Goal: Task Accomplishment & Management: Complete application form

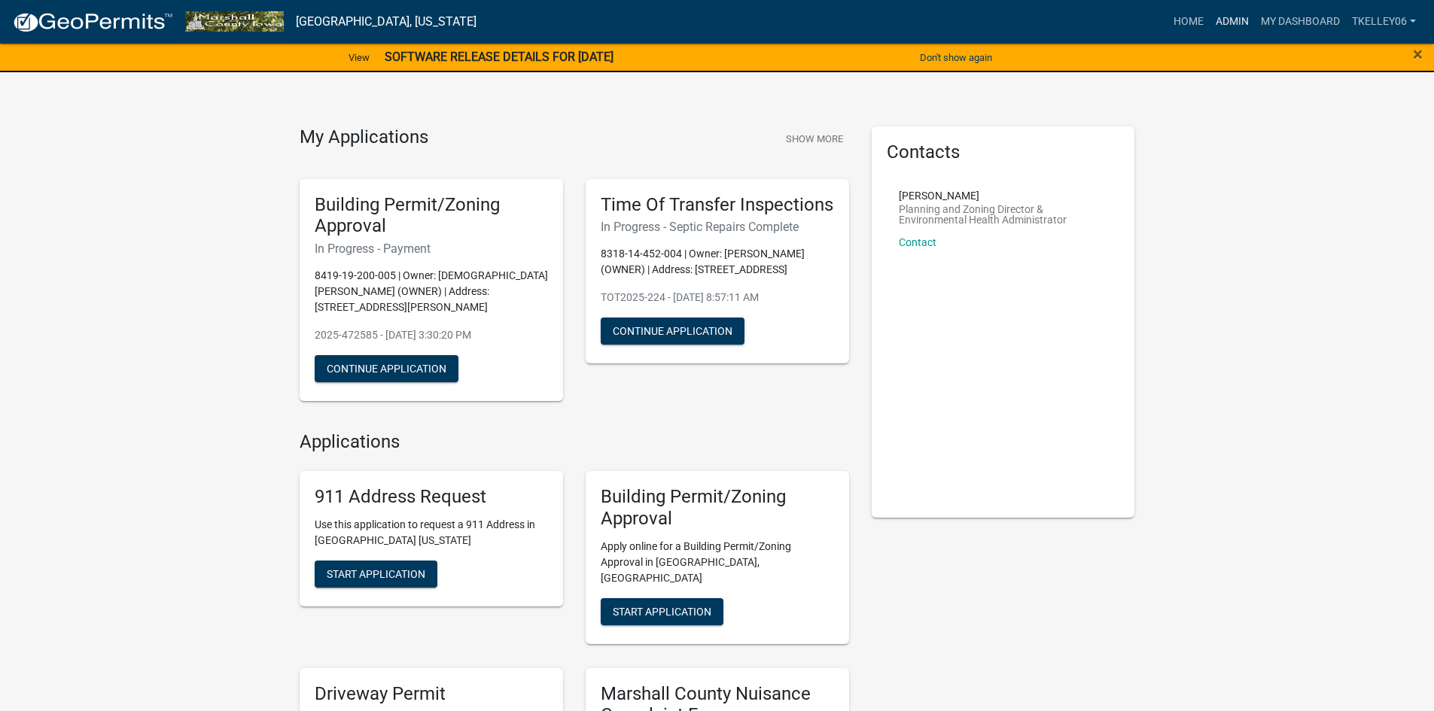
click at [1237, 23] on link "Admin" at bounding box center [1232, 22] width 45 height 29
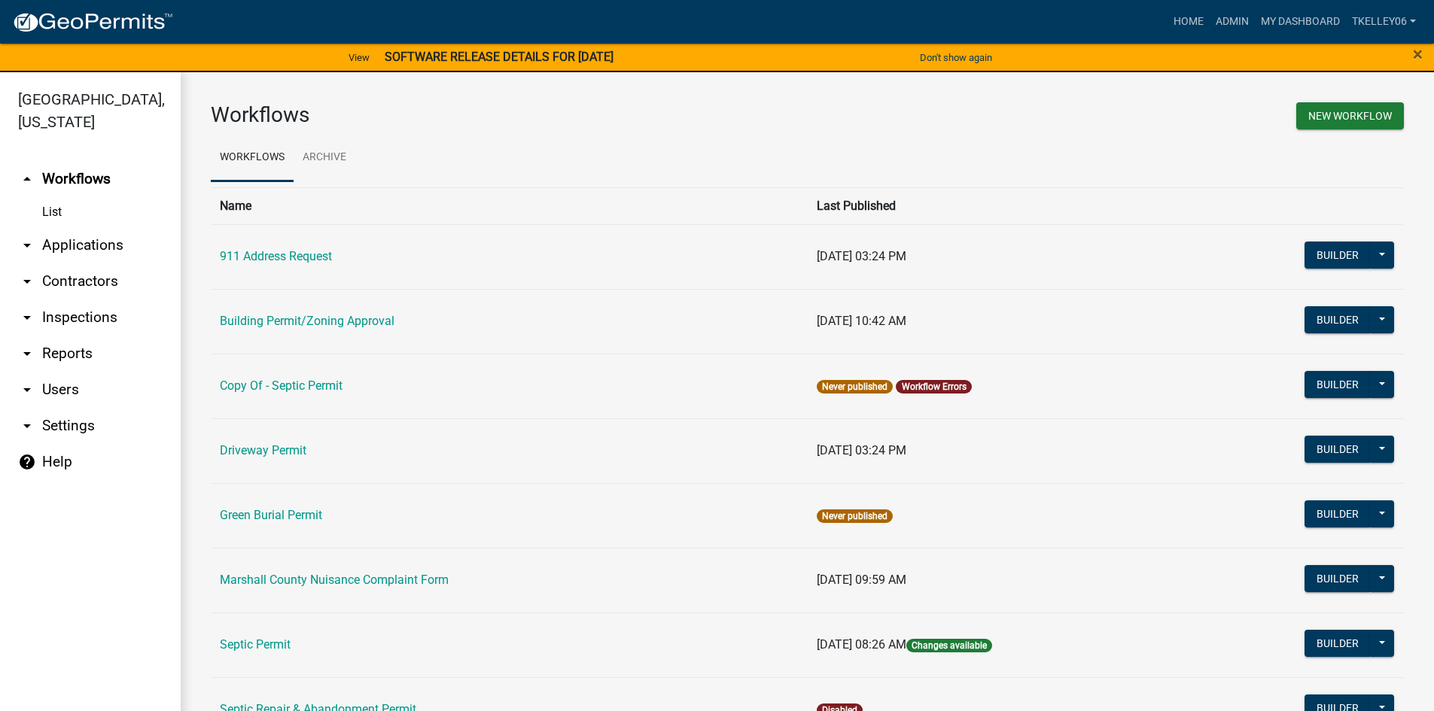
click at [91, 227] on link "arrow_drop_down Applications" at bounding box center [90, 245] width 181 height 36
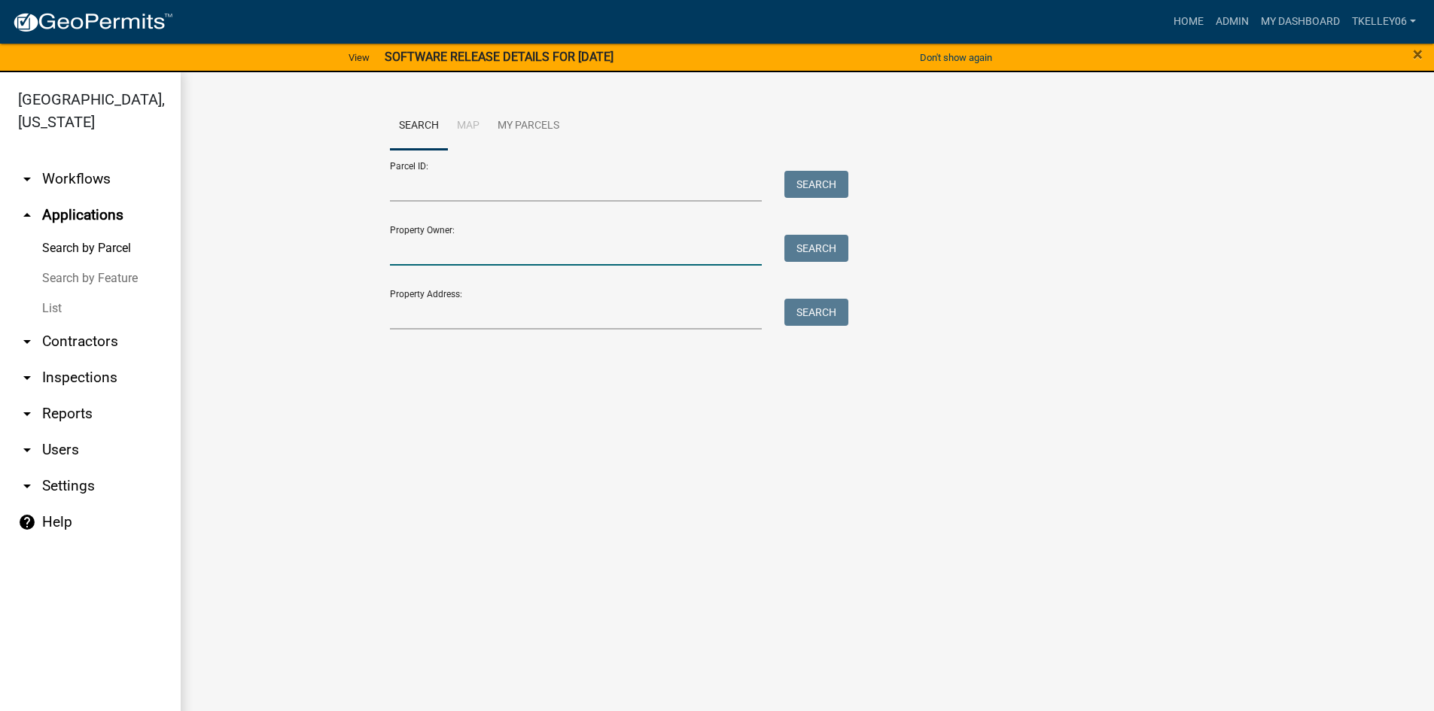
click at [434, 257] on input "Property Owner:" at bounding box center [576, 250] width 373 height 31
type input "[PERSON_NAME]"
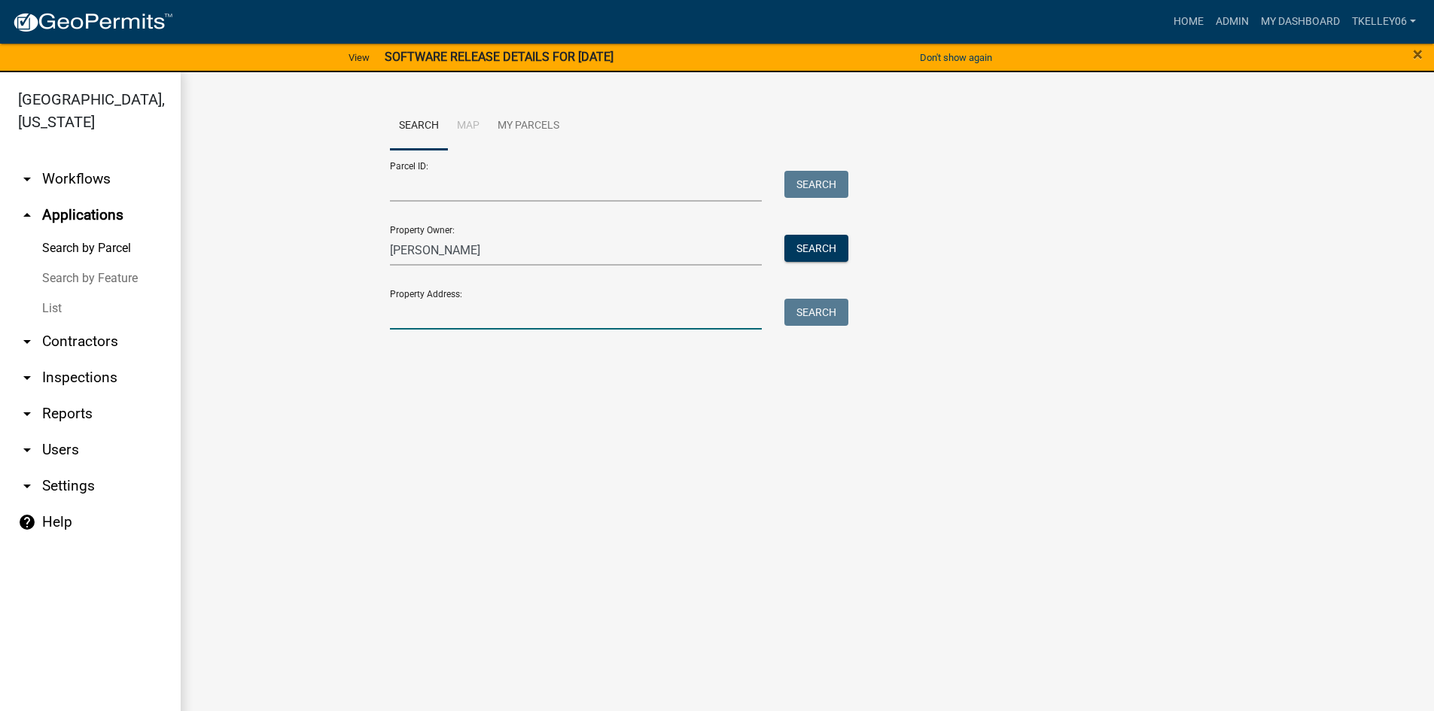
click at [428, 309] on input "Property Address:" at bounding box center [576, 314] width 373 height 31
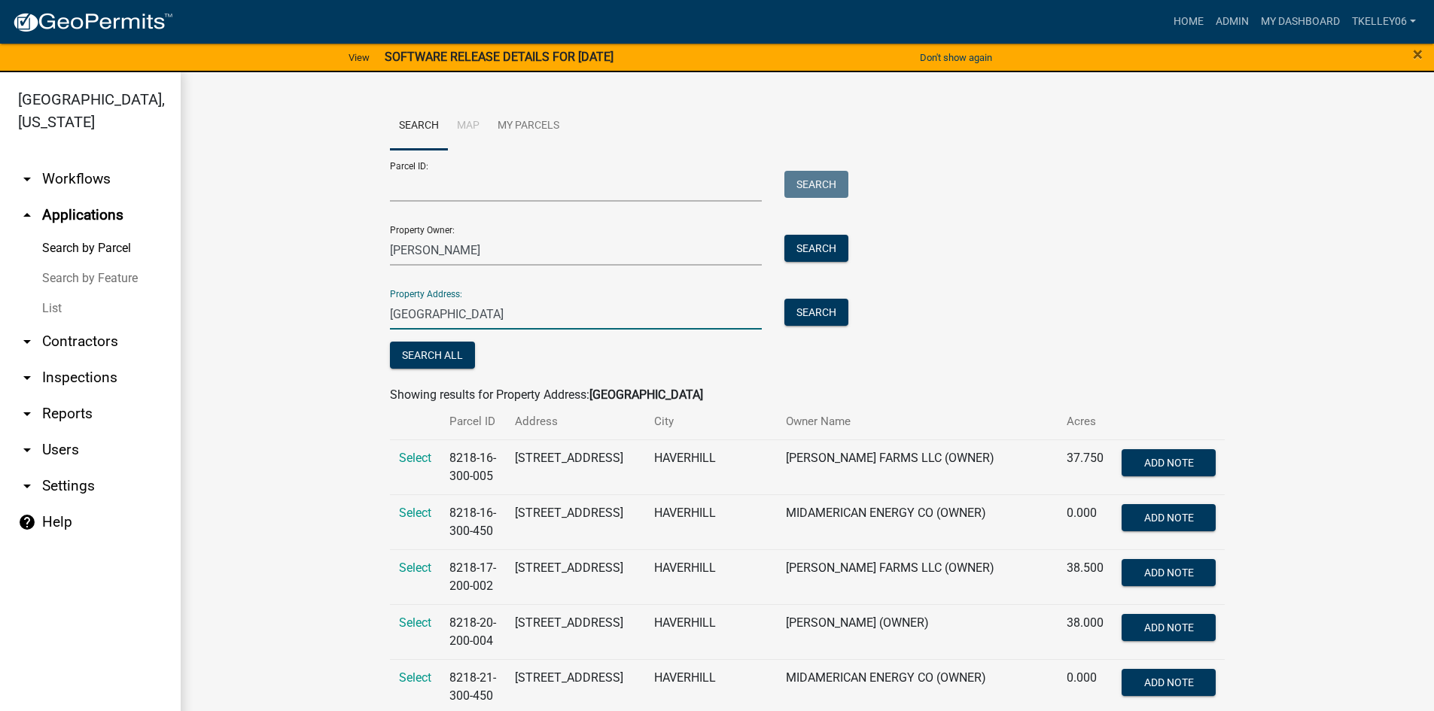
type input "[GEOGRAPHIC_DATA]"
drag, startPoint x: 516, startPoint y: 322, endPoint x: 196, endPoint y: 312, distance: 320.9
type input "[GEOGRAPHIC_DATA]"
drag, startPoint x: 447, startPoint y: 254, endPoint x: 279, endPoint y: 227, distance: 170.1
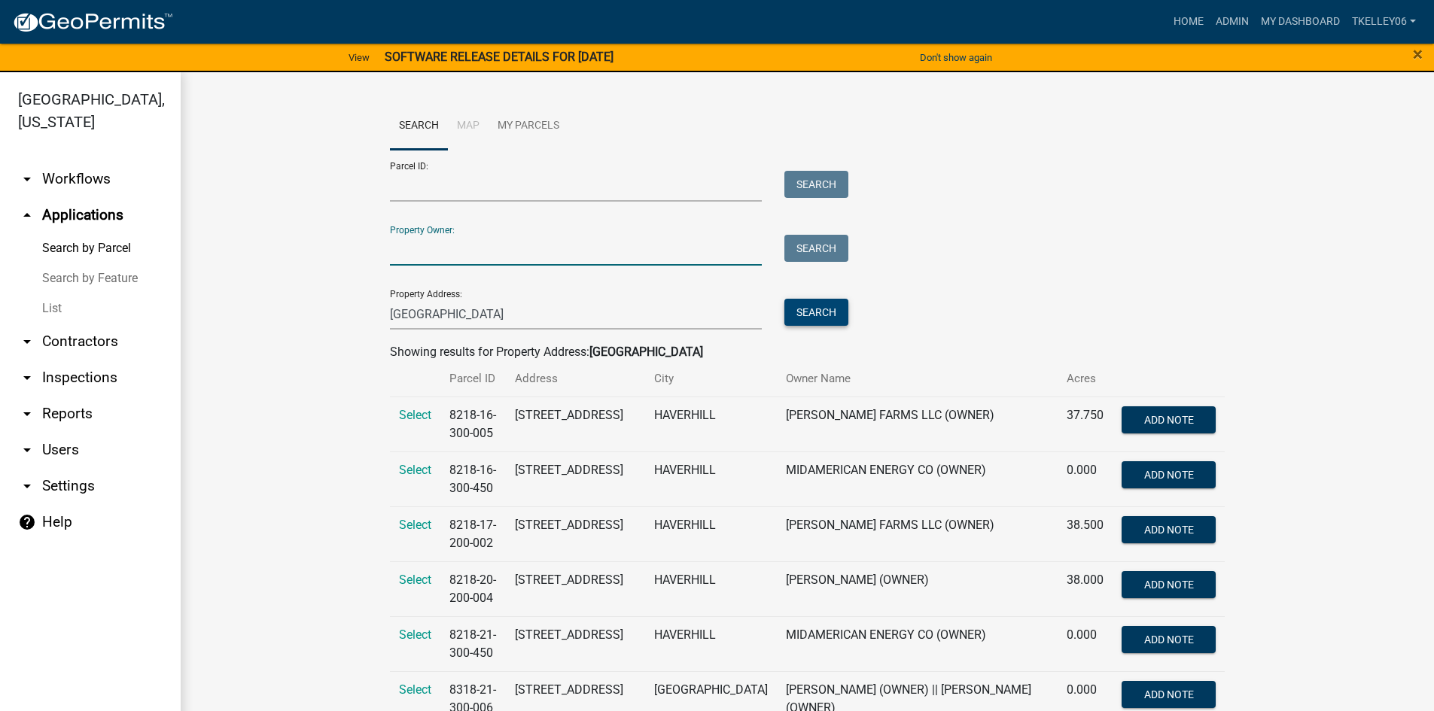
click at [815, 309] on button "Search" at bounding box center [816, 312] width 64 height 27
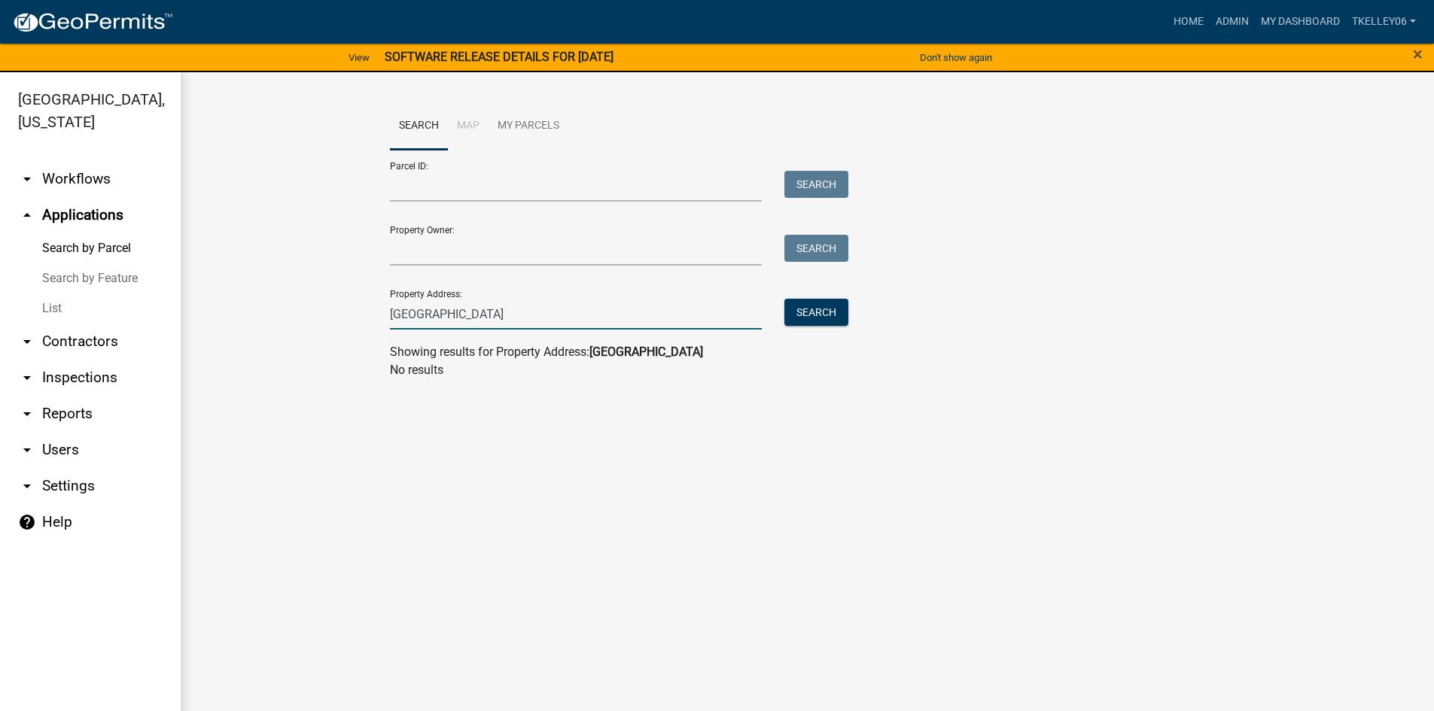
click at [399, 317] on input "[GEOGRAPHIC_DATA]" at bounding box center [576, 314] width 373 height 31
click at [462, 314] on input "[GEOGRAPHIC_DATA]" at bounding box center [576, 314] width 373 height 31
click at [425, 315] on input "2706" at bounding box center [576, 314] width 373 height 31
click at [404, 319] on input "2706" at bounding box center [576, 314] width 373 height 31
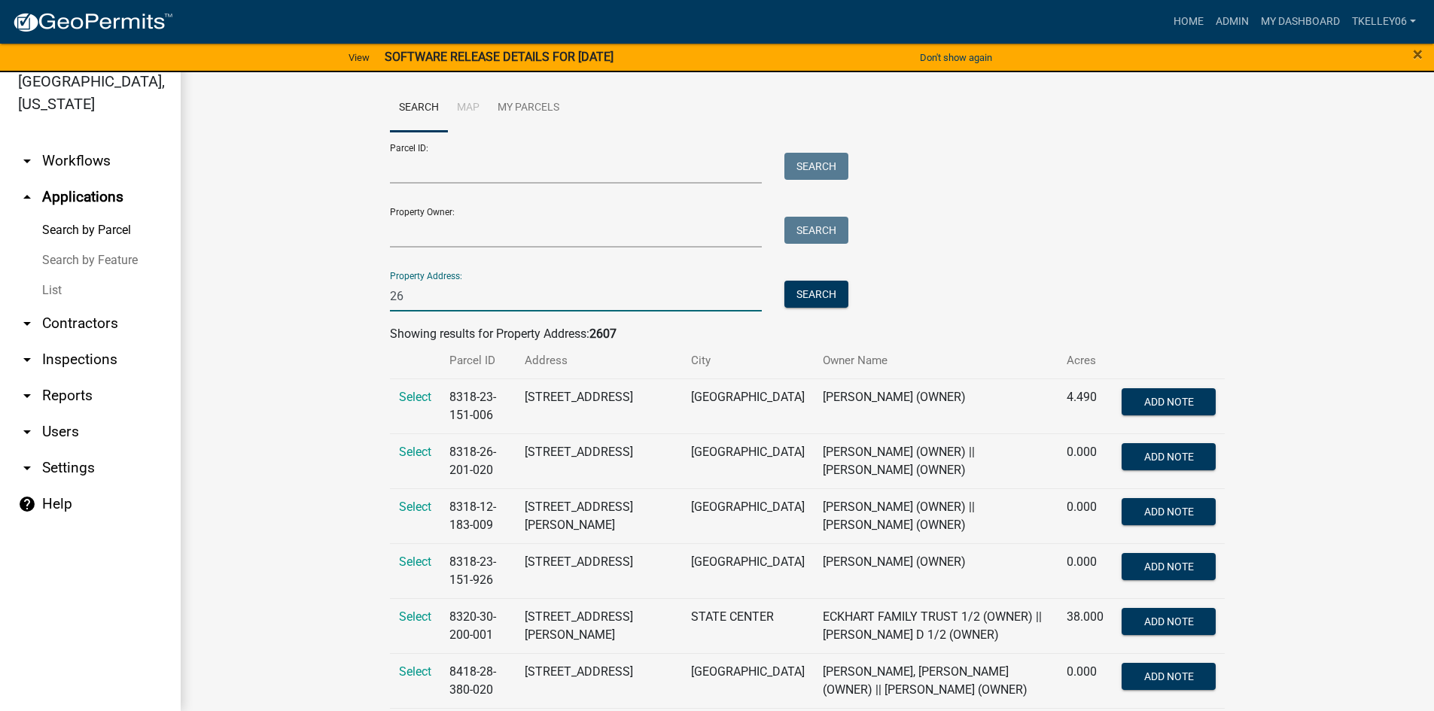
type input "2"
click at [492, 234] on input "Property Owner:" at bounding box center [576, 232] width 373 height 31
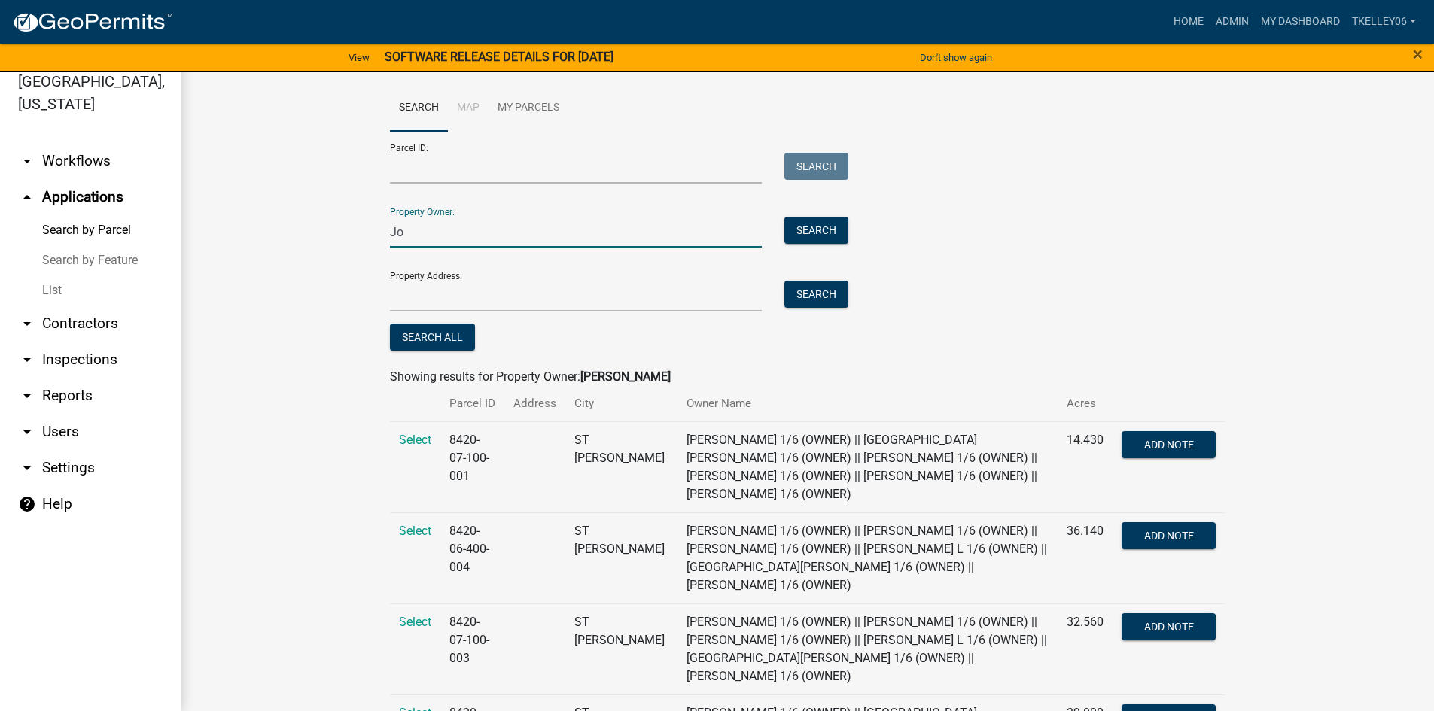
type input "J"
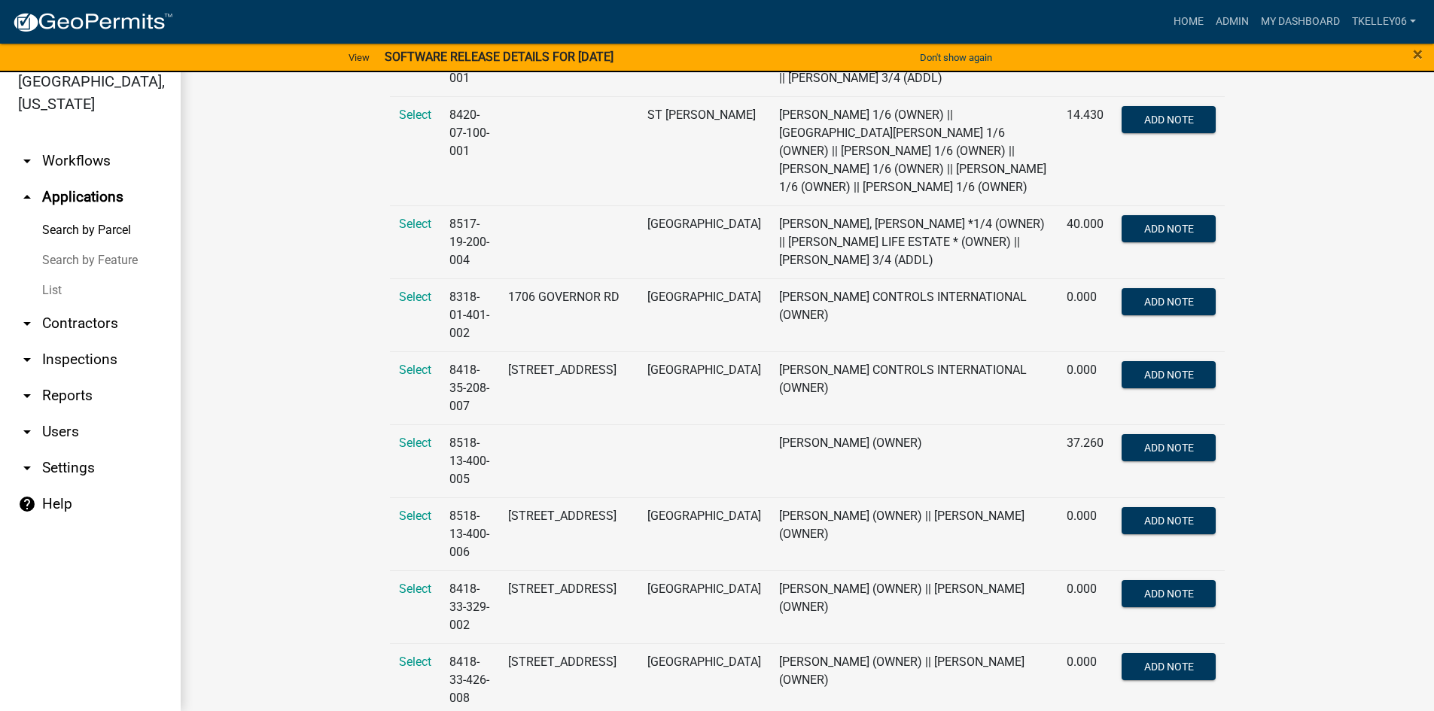
scroll to position [920, 0]
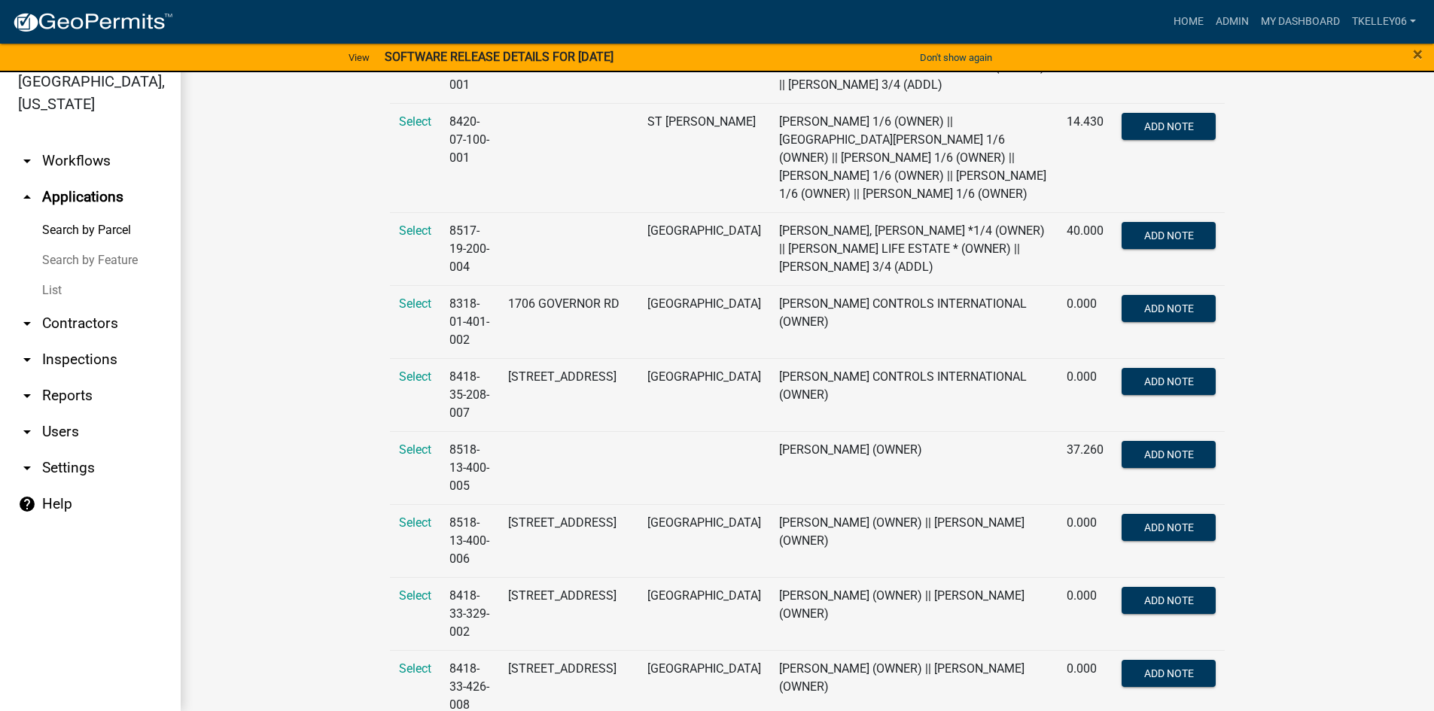
type input "[PERSON_NAME]"
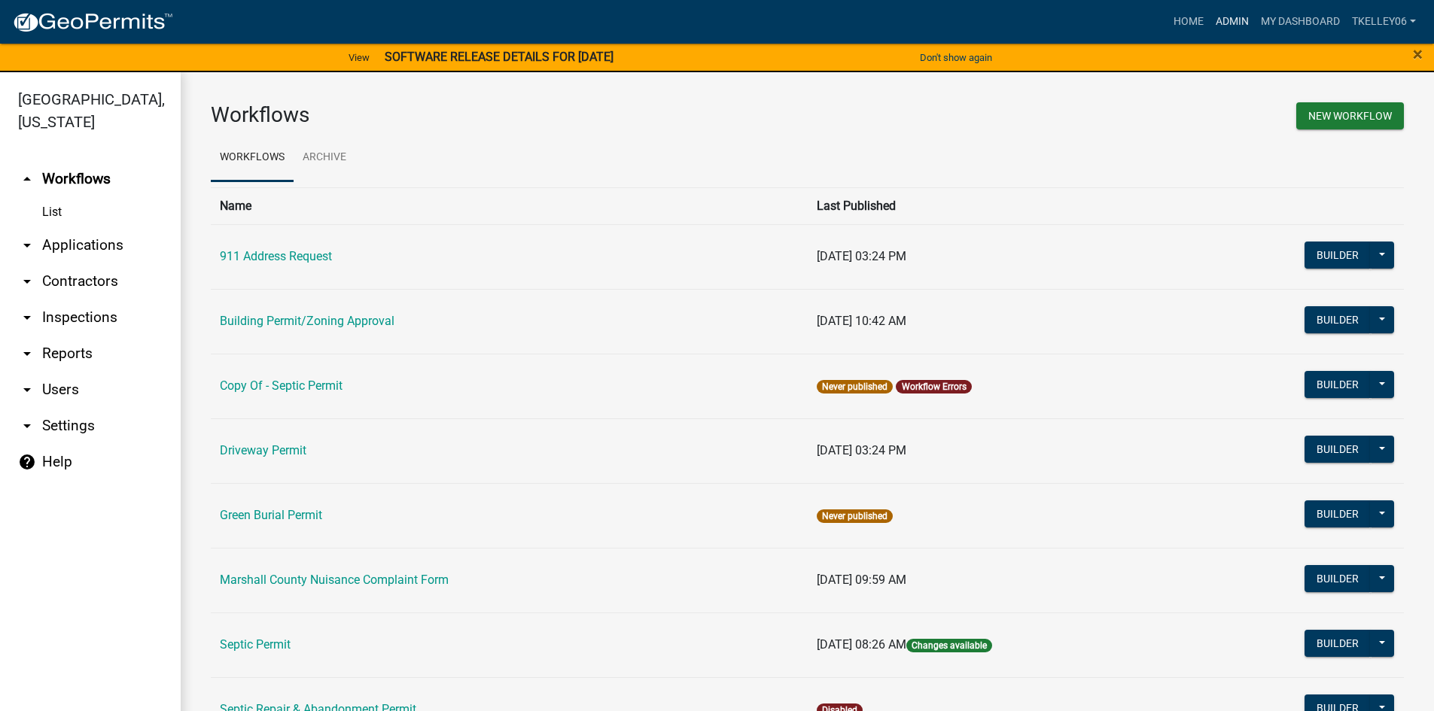
click at [1221, 19] on link "Admin" at bounding box center [1232, 22] width 45 height 29
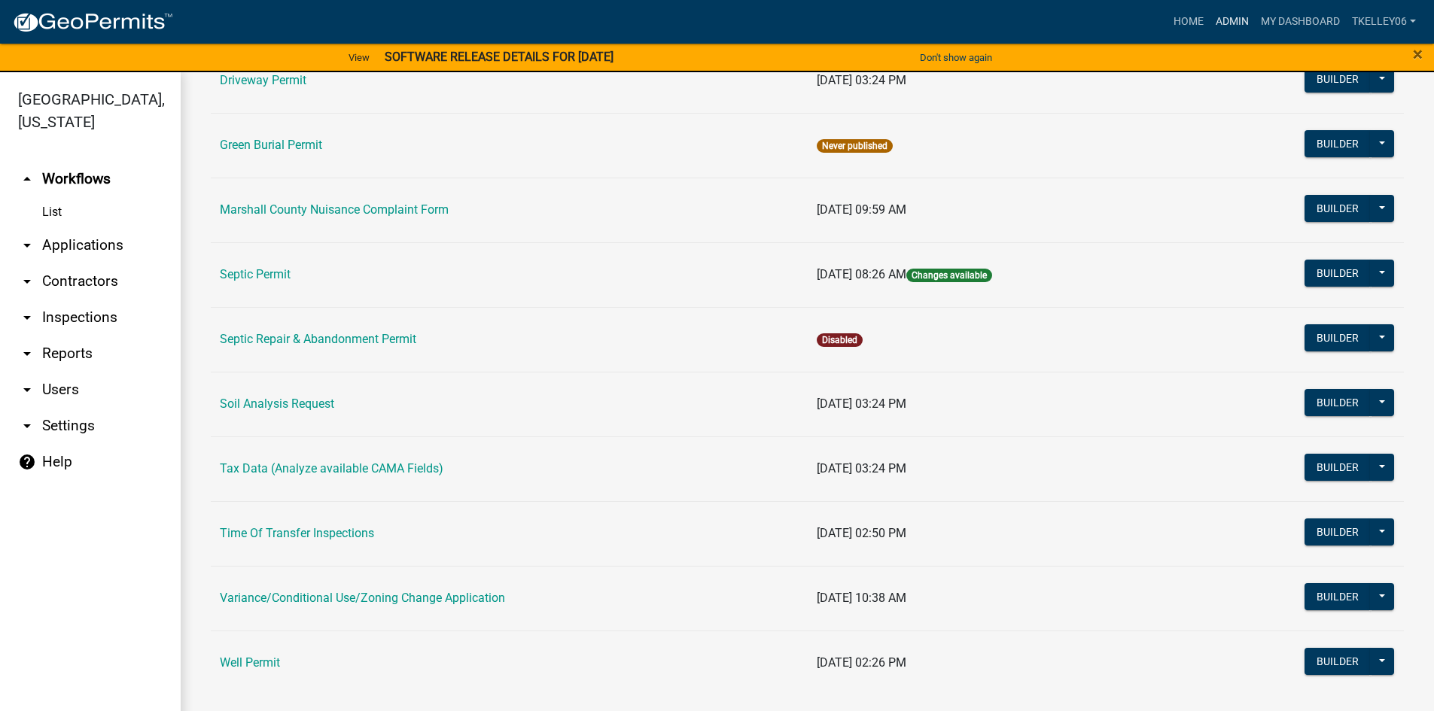
scroll to position [379, 0]
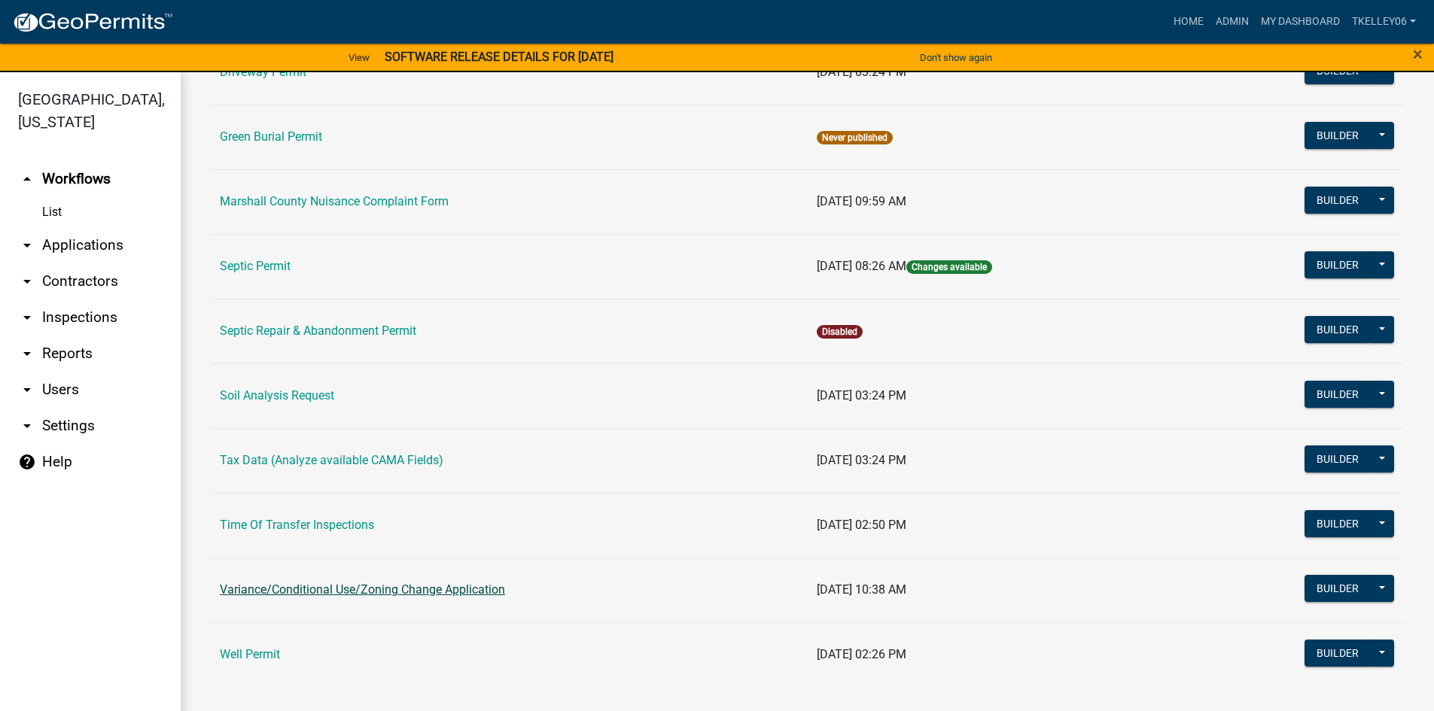
click at [282, 592] on link "Variance/Conditional Use/Zoning Change Application" at bounding box center [362, 590] width 285 height 14
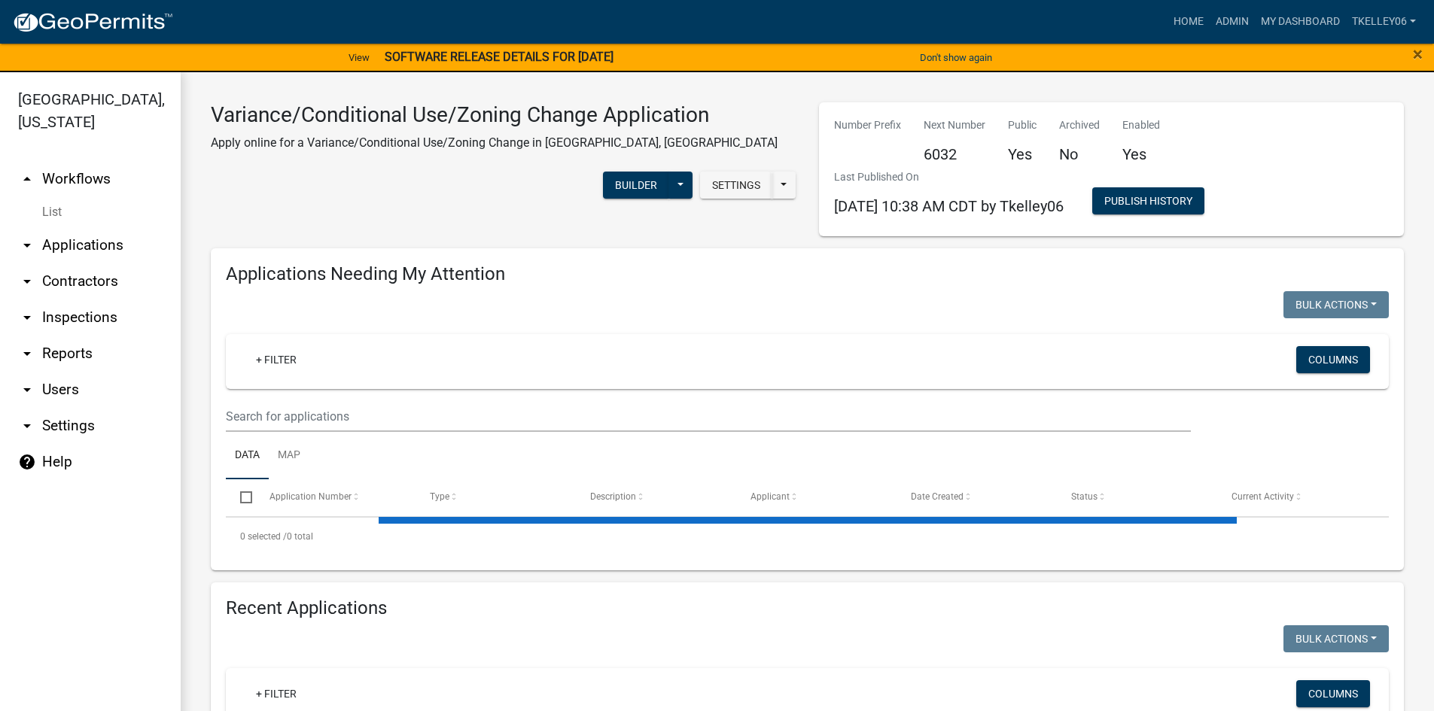
select select "3: 100"
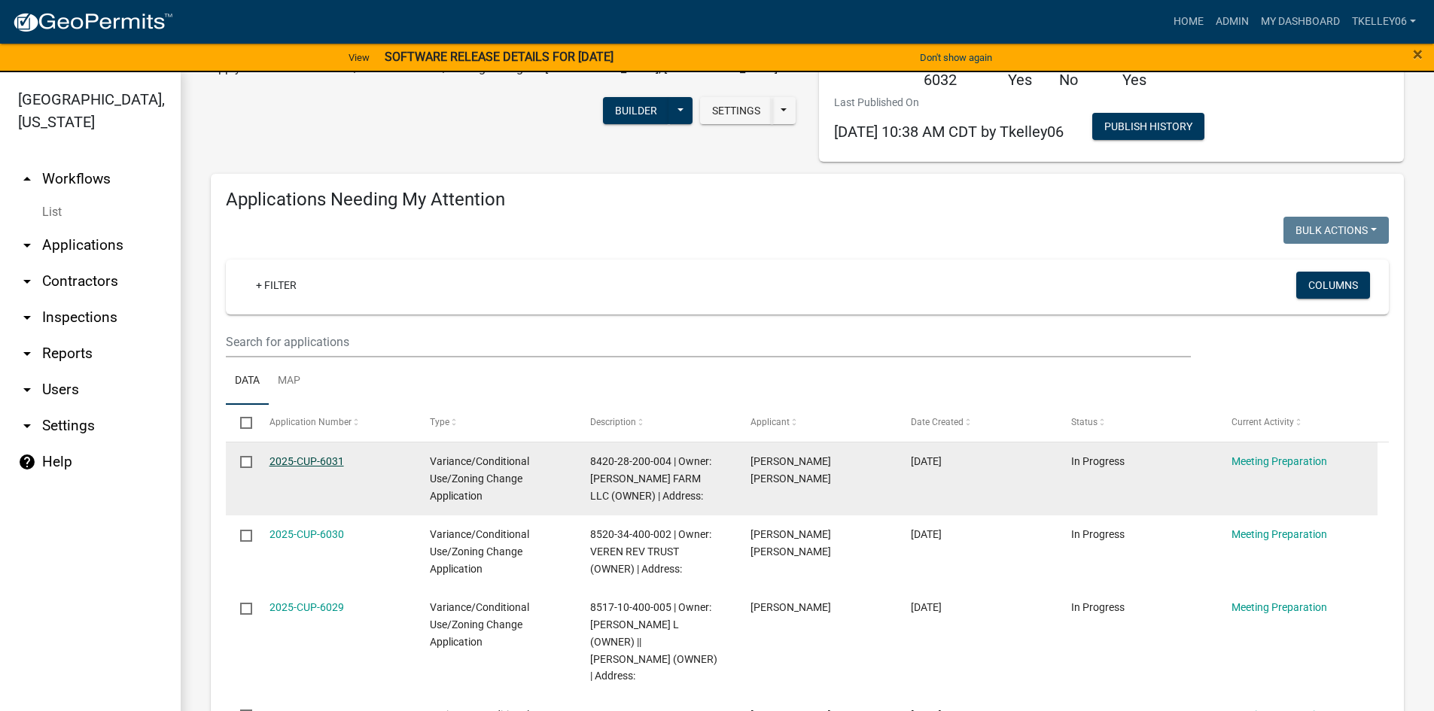
scroll to position [151, 0]
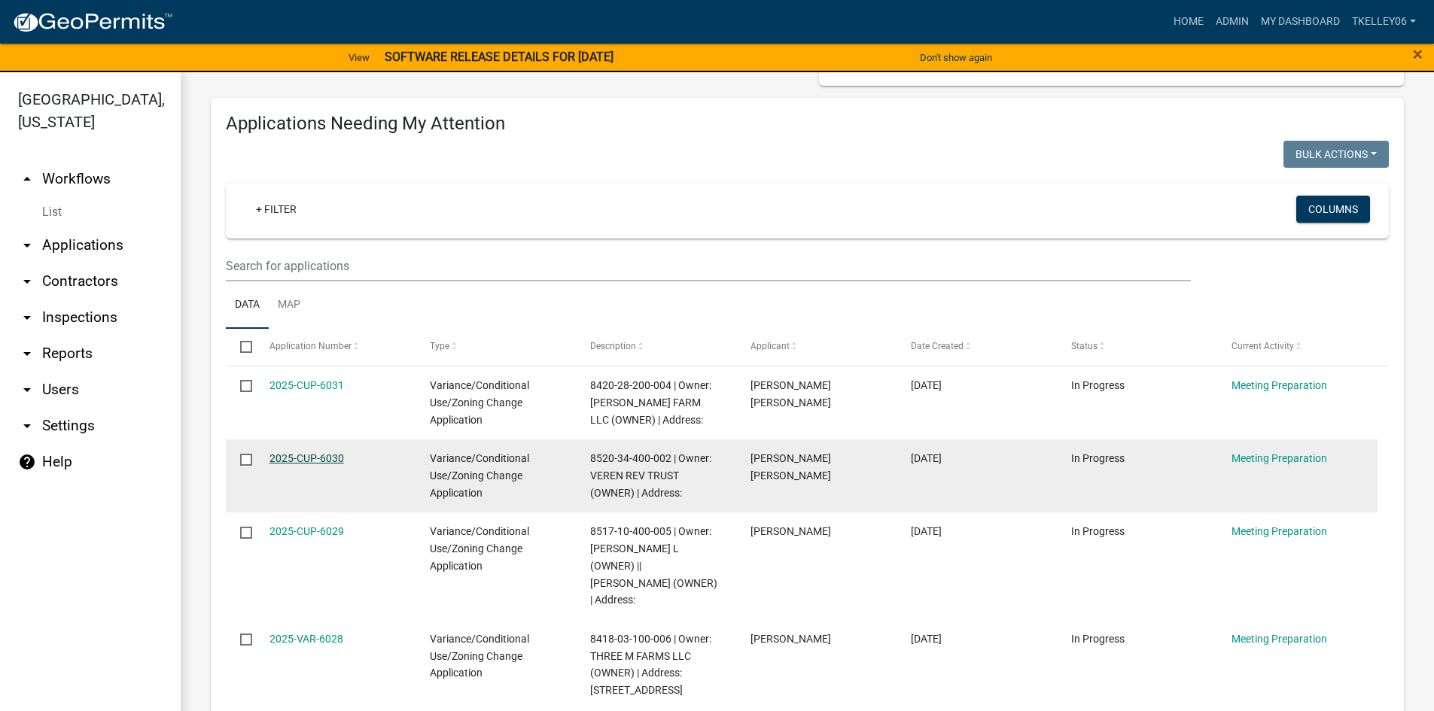
click at [279, 455] on link "2025-CUP-6030" at bounding box center [307, 458] width 75 height 12
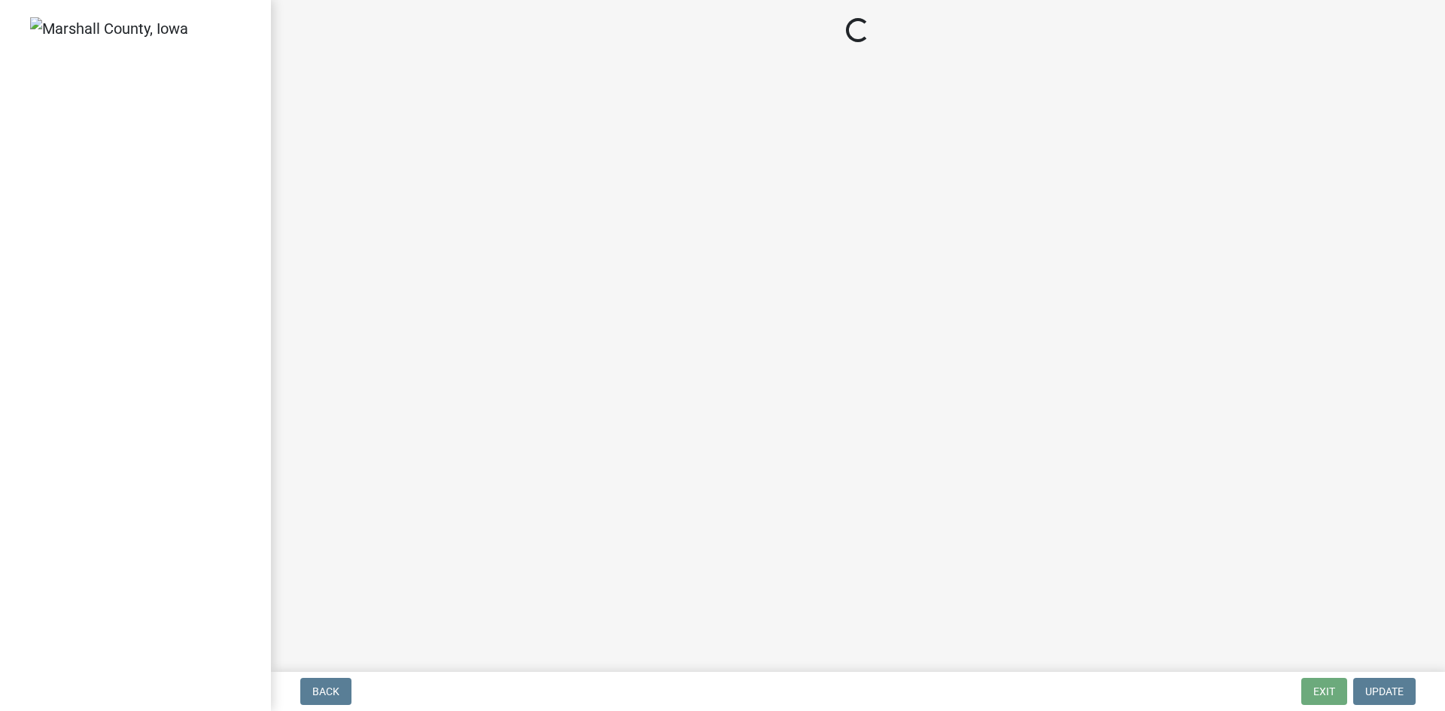
select select "12d0c022-df4a-4ac8-8fd9-384d4244f33e"
select select "6639c072-f32f-4b64-a94a-b6a9b85c3d4b"
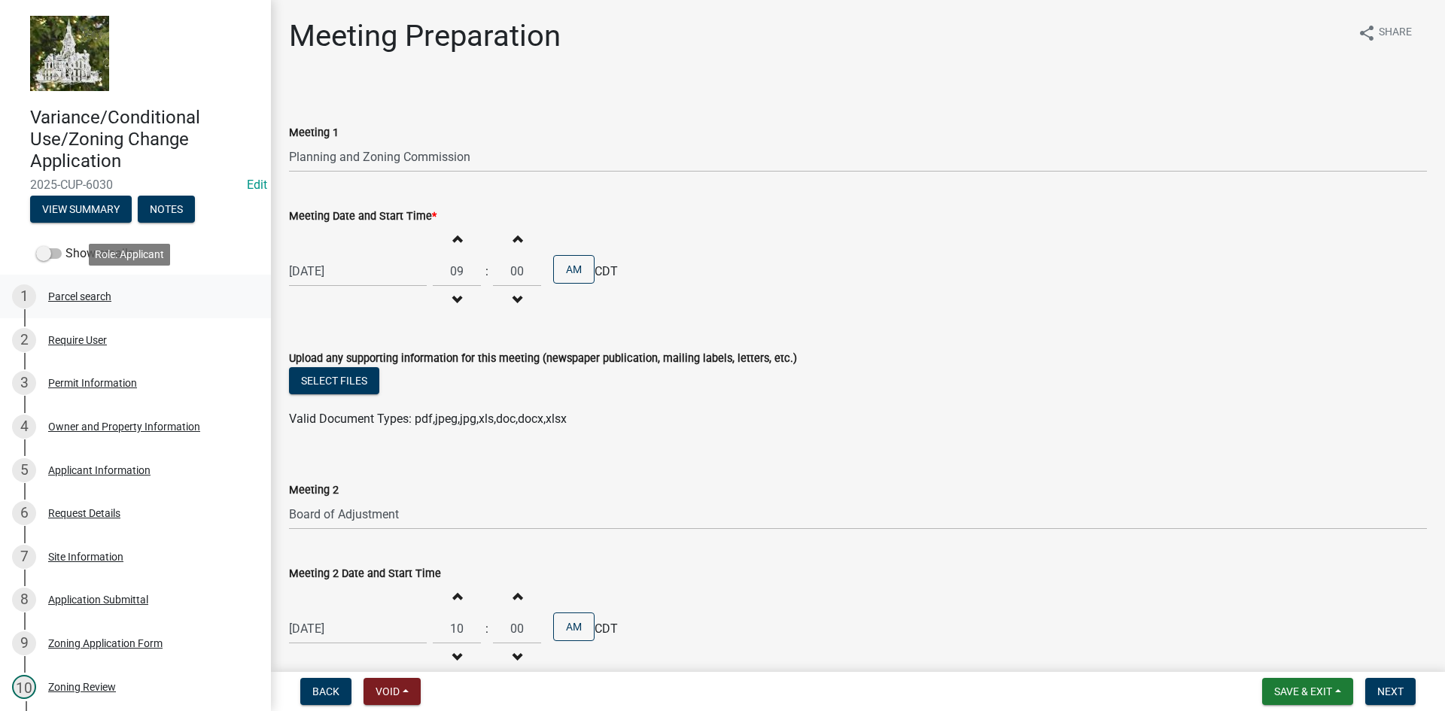
click at [88, 294] on div "Parcel search" at bounding box center [79, 296] width 63 height 11
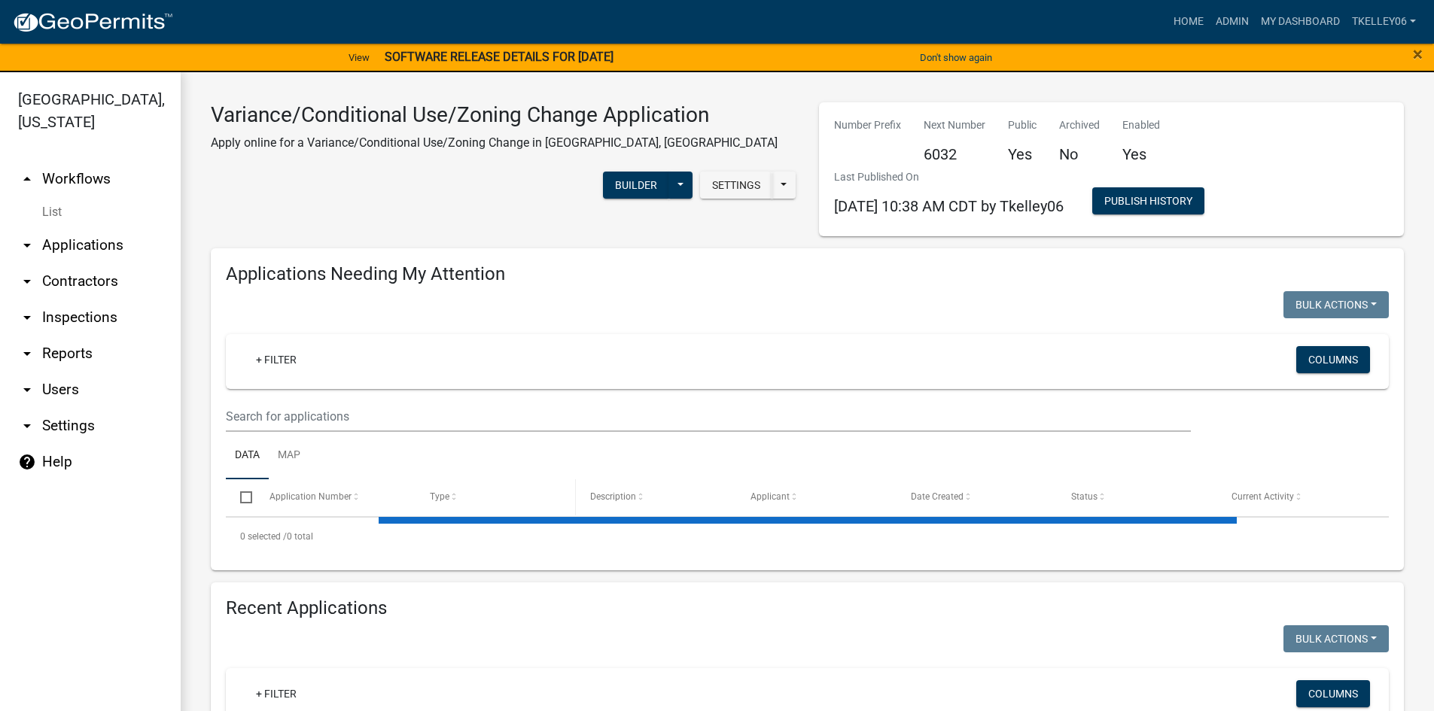
select select "3: 100"
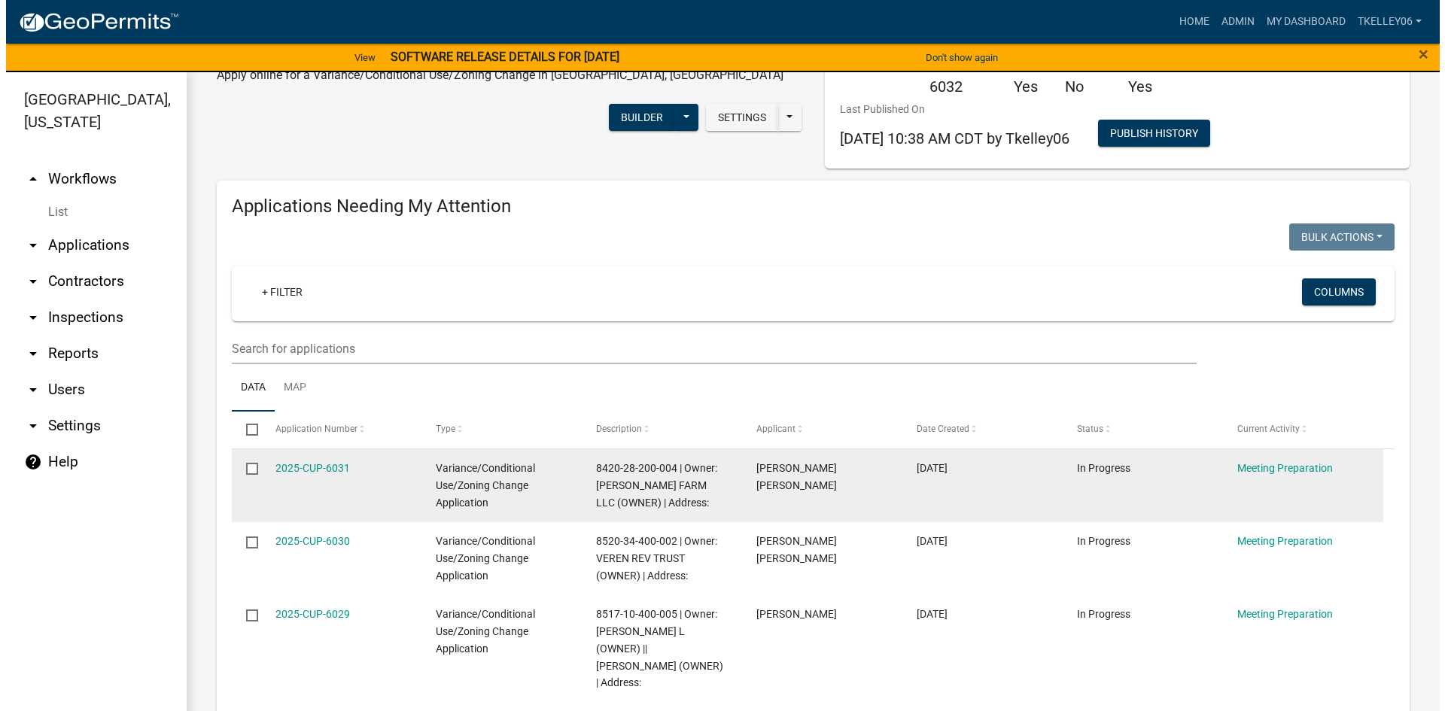
scroll to position [226, 0]
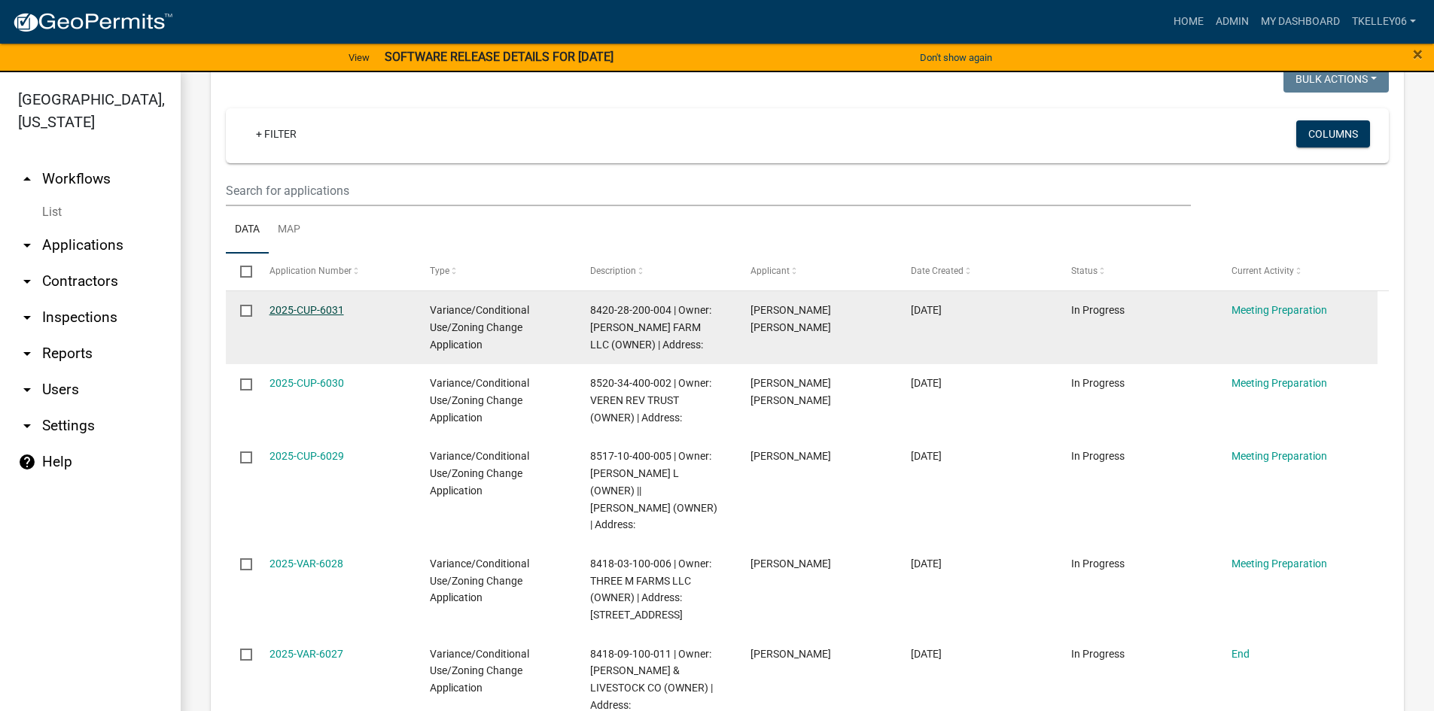
click at [318, 316] on link "2025-CUP-6031" at bounding box center [307, 310] width 75 height 12
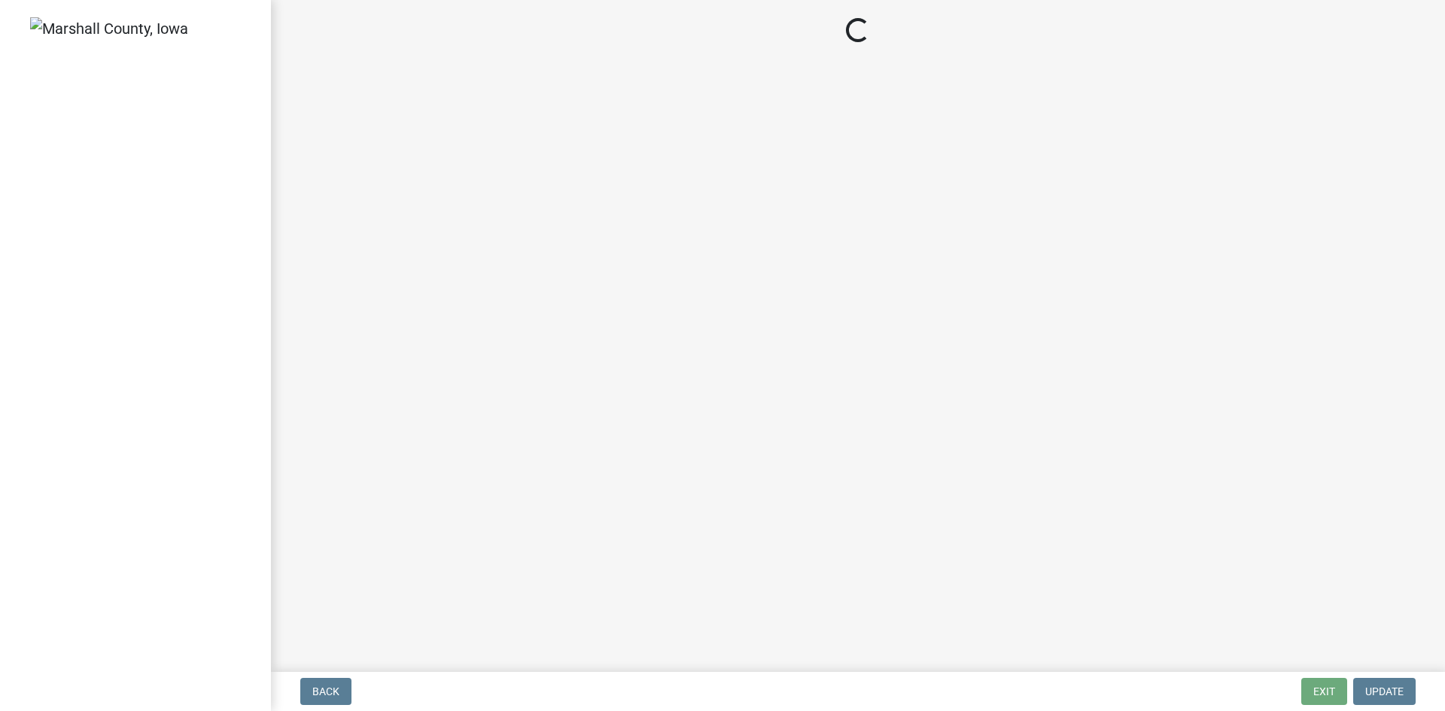
select select "12d0c022-df4a-4ac8-8fd9-384d4244f33e"
select select "6639c072-f32f-4b64-a94a-b6a9b85c3d4b"
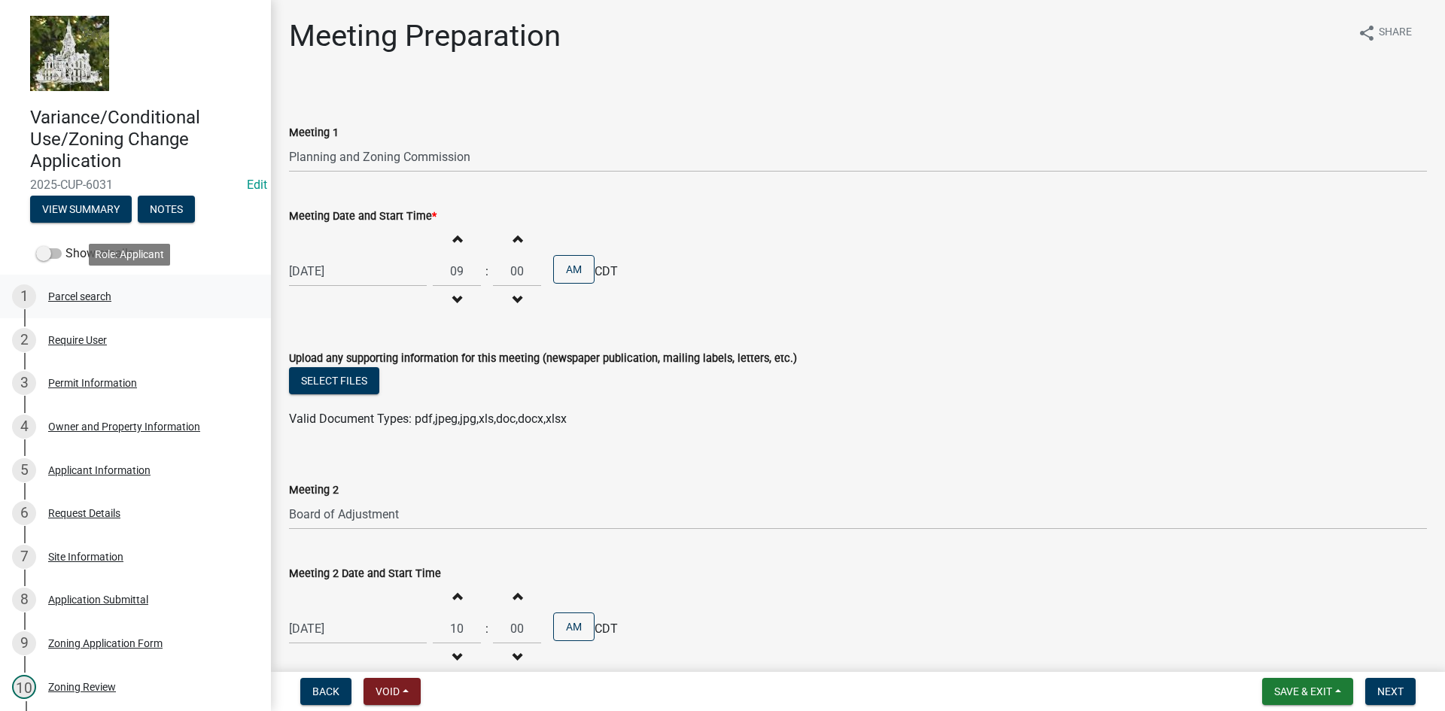
click at [113, 293] on div "1 Parcel search" at bounding box center [129, 297] width 235 height 24
